Goal: Task Accomplishment & Management: Manage account settings

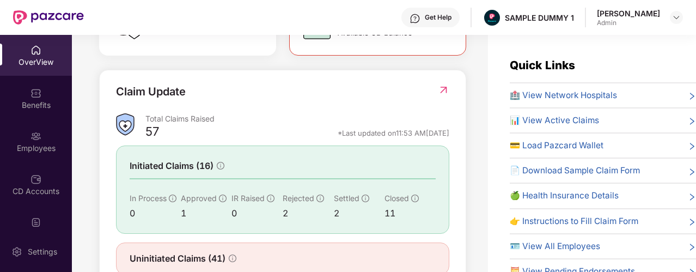
scroll to position [361, 0]
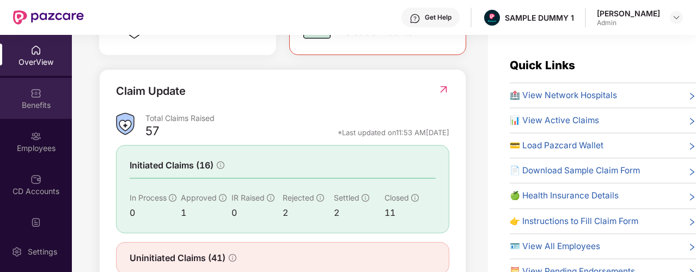
click at [45, 101] on div "Benefits" at bounding box center [36, 105] width 72 height 11
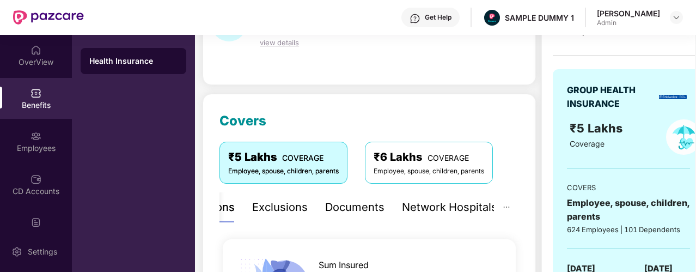
scroll to position [82, 0]
click at [281, 205] on div "Exclusions" at bounding box center [280, 207] width 56 height 17
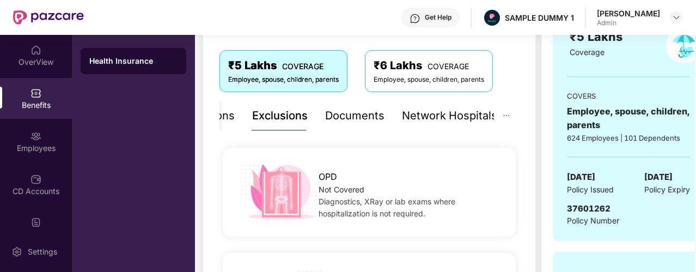
click at [343, 114] on div "Documents" at bounding box center [354, 115] width 59 height 17
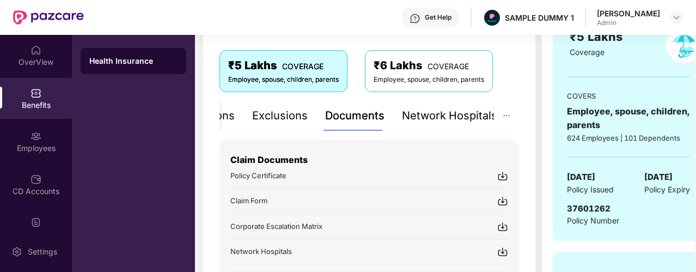
click at [440, 116] on div "Network Hospitals" at bounding box center [449, 115] width 95 height 17
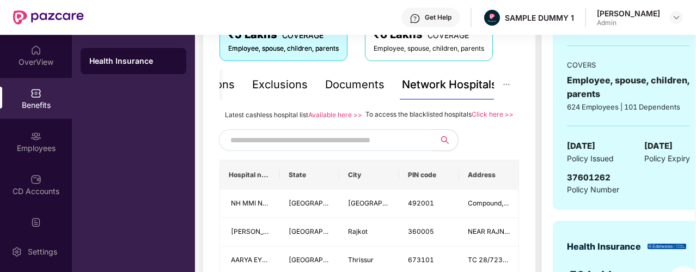
scroll to position [212, 0]
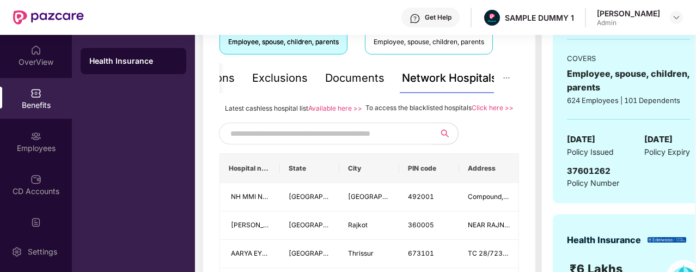
click at [348, 142] on input "text" at bounding box center [323, 133] width 186 height 16
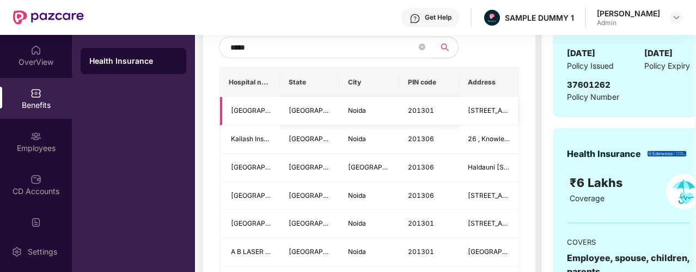
scroll to position [289, 0]
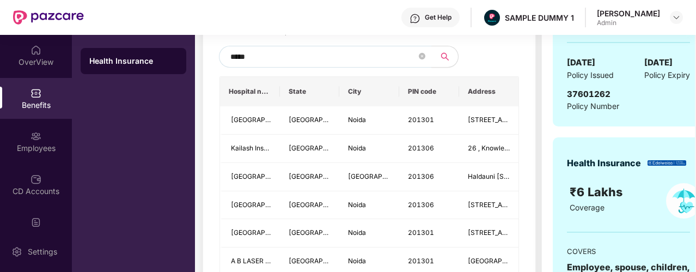
type input "*****"
click at [419, 65] on span at bounding box center [422, 56] width 7 height 16
click at [421, 59] on icon "close-circle" at bounding box center [422, 56] width 7 height 7
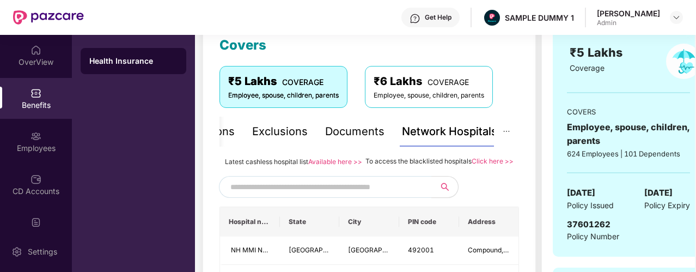
scroll to position [158, 0]
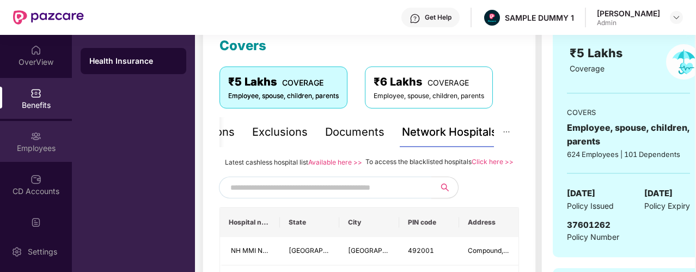
click at [20, 143] on div "Employees" at bounding box center [36, 148] width 72 height 11
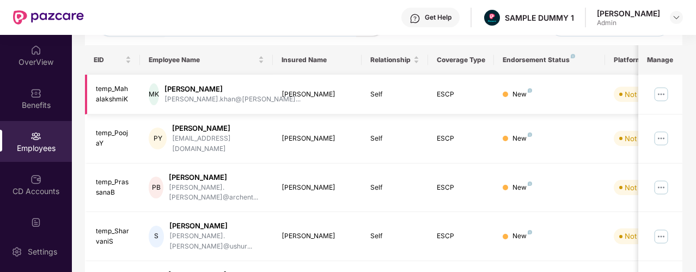
scroll to position [0, 0]
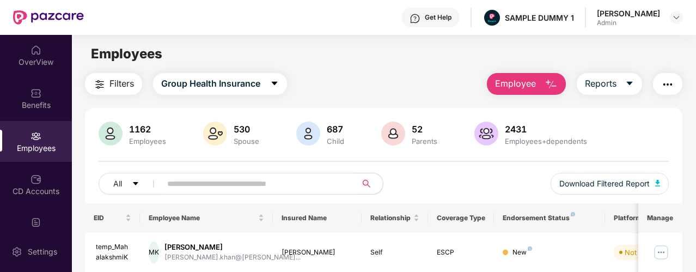
click at [511, 87] on span "Employee" at bounding box center [515, 84] width 41 height 14
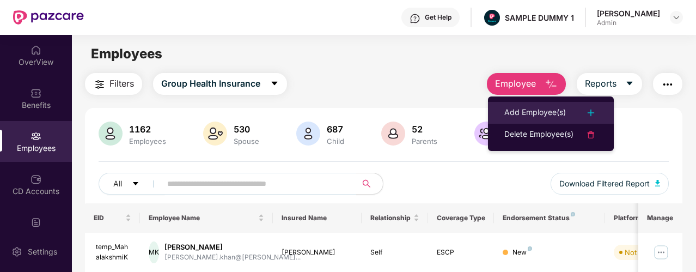
click at [551, 111] on div "Add Employee(s)" at bounding box center [536, 112] width 62 height 13
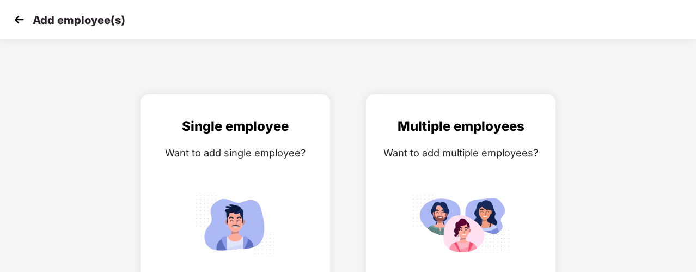
scroll to position [36, 0]
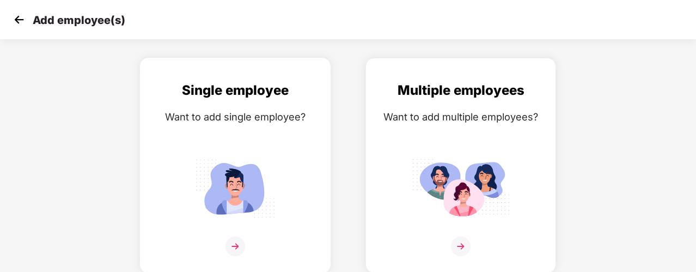
click at [175, 113] on div "Want to add single employee?" at bounding box center [235, 117] width 168 height 16
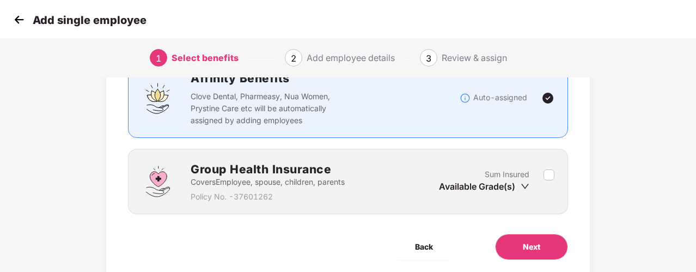
scroll to position [100, 0]
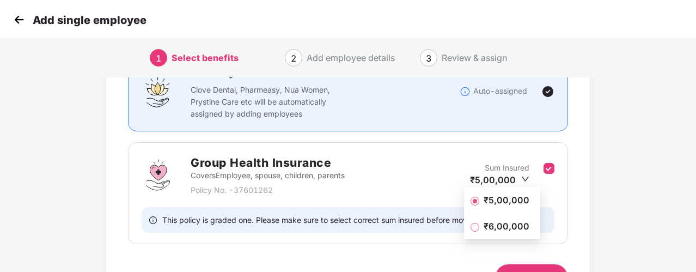
click at [483, 196] on span "₹5,00,000" at bounding box center [506, 200] width 54 height 12
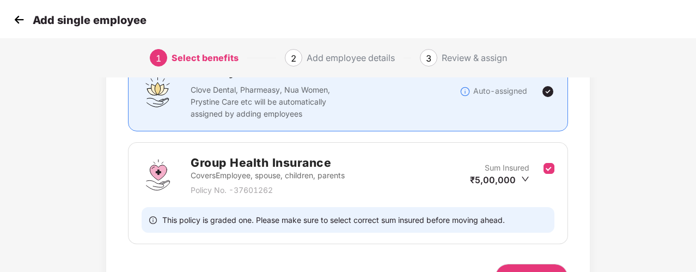
scroll to position [166, 0]
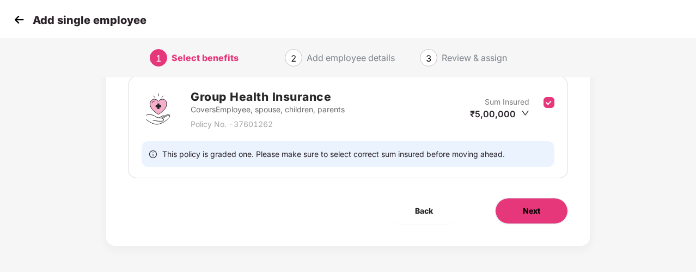
click at [531, 203] on button "Next" at bounding box center [531, 211] width 73 height 26
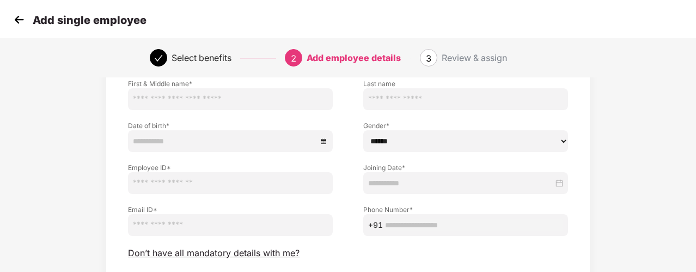
scroll to position [82, 0]
click at [175, 251] on span "Don’t have all mandatory details with me?" at bounding box center [214, 251] width 172 height 11
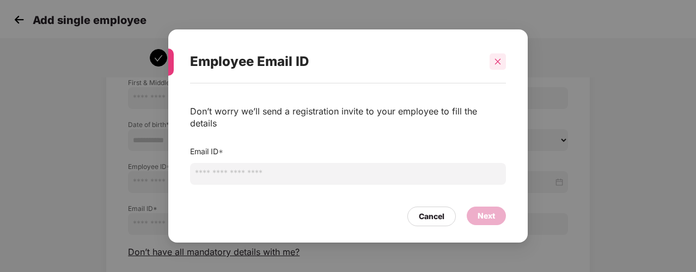
click at [499, 65] on icon "close" at bounding box center [498, 62] width 8 height 8
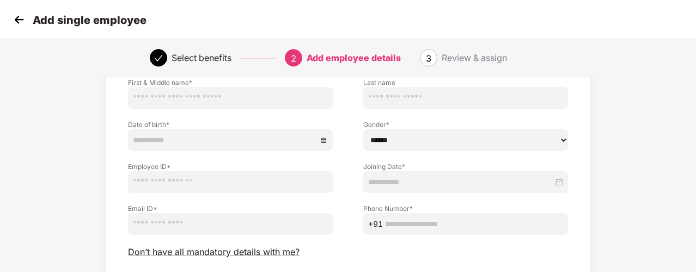
click at [20, 19] on img at bounding box center [19, 19] width 16 height 16
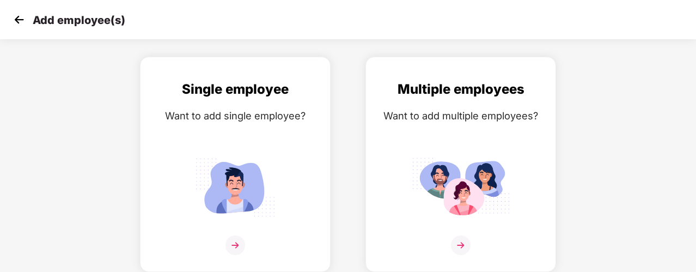
scroll to position [36, 0]
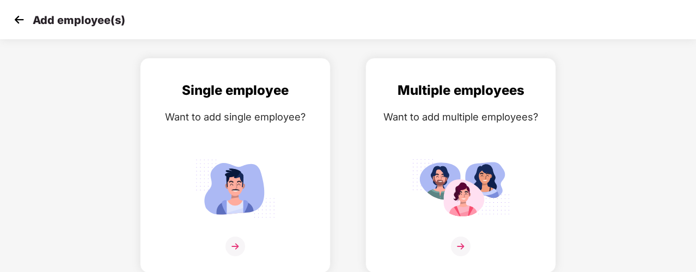
click at [20, 19] on img at bounding box center [19, 19] width 16 height 16
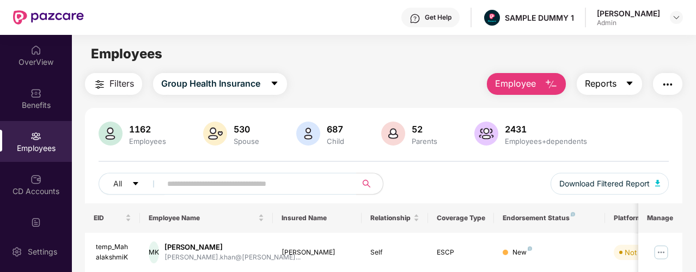
click at [600, 89] on span "Reports" at bounding box center [601, 84] width 32 height 14
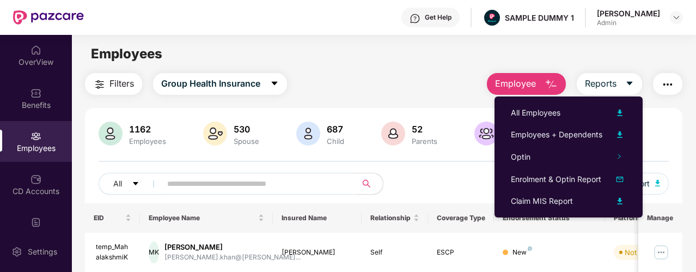
click at [661, 86] on button "button" at bounding box center [667, 84] width 29 height 22
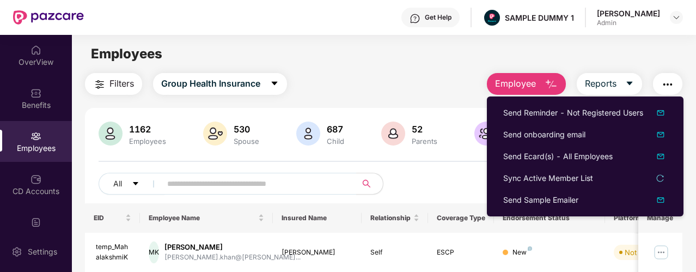
click at [416, 68] on main "Employees Filters Group Health Insurance Employee Reports 1162 Employees 530 Sp…" at bounding box center [384, 171] width 624 height 272
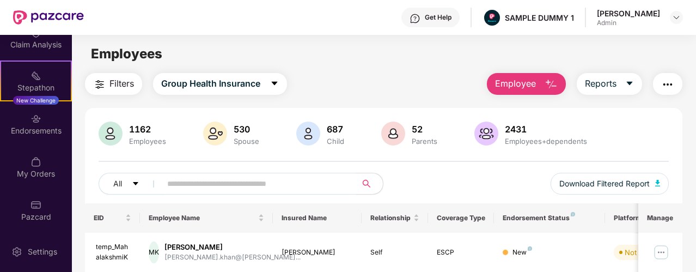
scroll to position [276, 0]
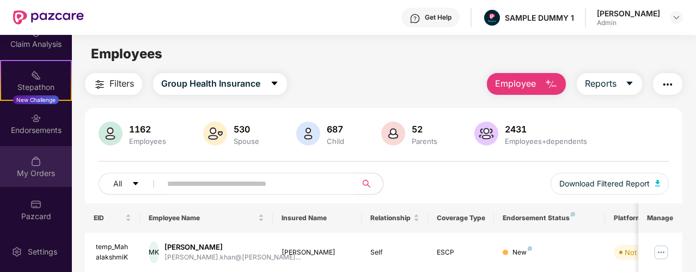
click at [18, 173] on div "My Orders" at bounding box center [36, 173] width 72 height 11
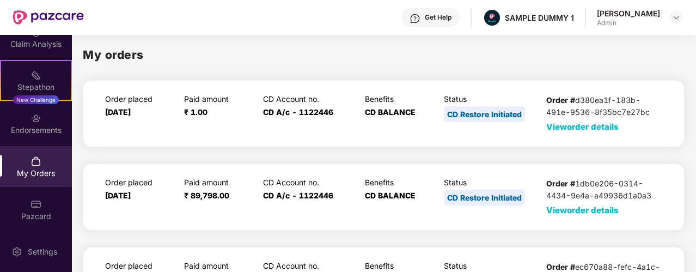
click at [566, 127] on span "View order details" at bounding box center [582, 127] width 72 height 10
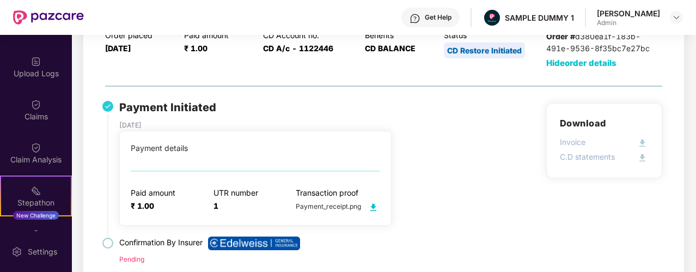
scroll to position [160, 0]
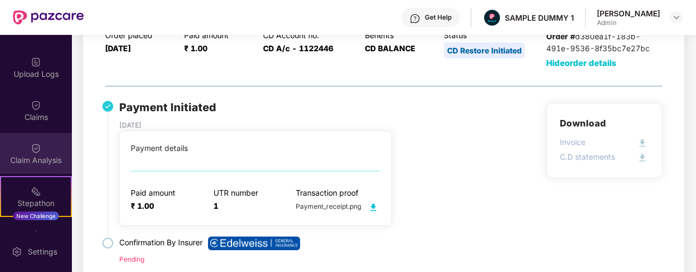
click at [31, 150] on img at bounding box center [36, 148] width 11 height 11
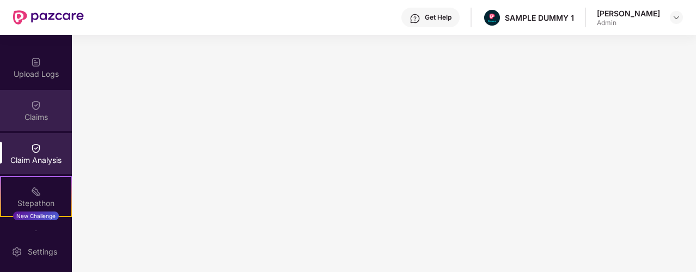
scroll to position [0, 0]
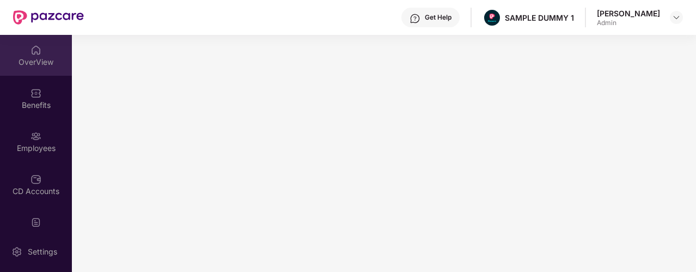
click at [38, 65] on div "OverView" at bounding box center [36, 62] width 72 height 11
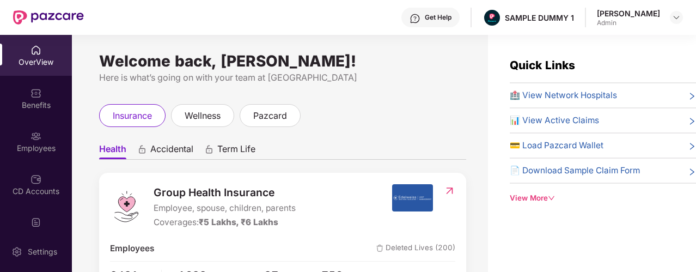
click at [421, 21] on img at bounding box center [415, 18] width 11 height 11
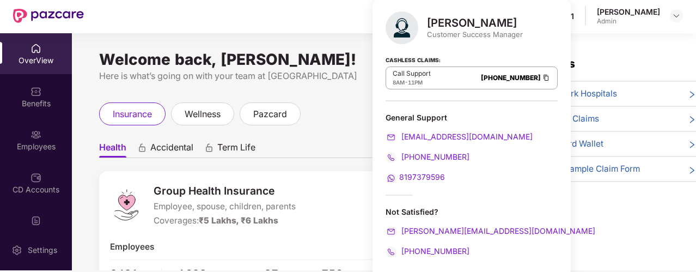
scroll to position [9, 0]
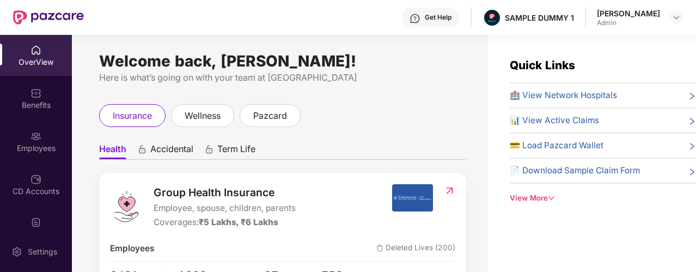
click at [338, 66] on div "Welcome back, [PERSON_NAME]! Here is what’s going on with your team at [GEOGRAP…" at bounding box center [282, 71] width 367 height 28
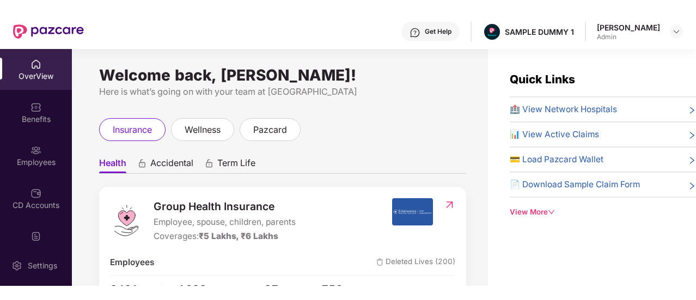
scroll to position [0, 0]
